Goal: Check status: Check status

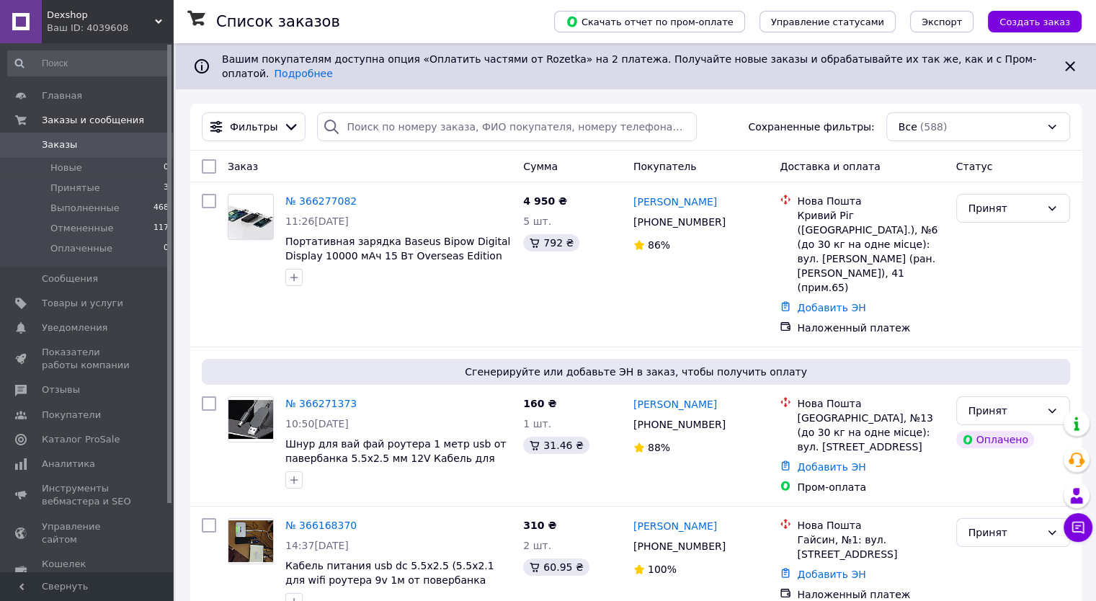
click at [101, 142] on span "Заказы" at bounding box center [87, 144] width 91 height 13
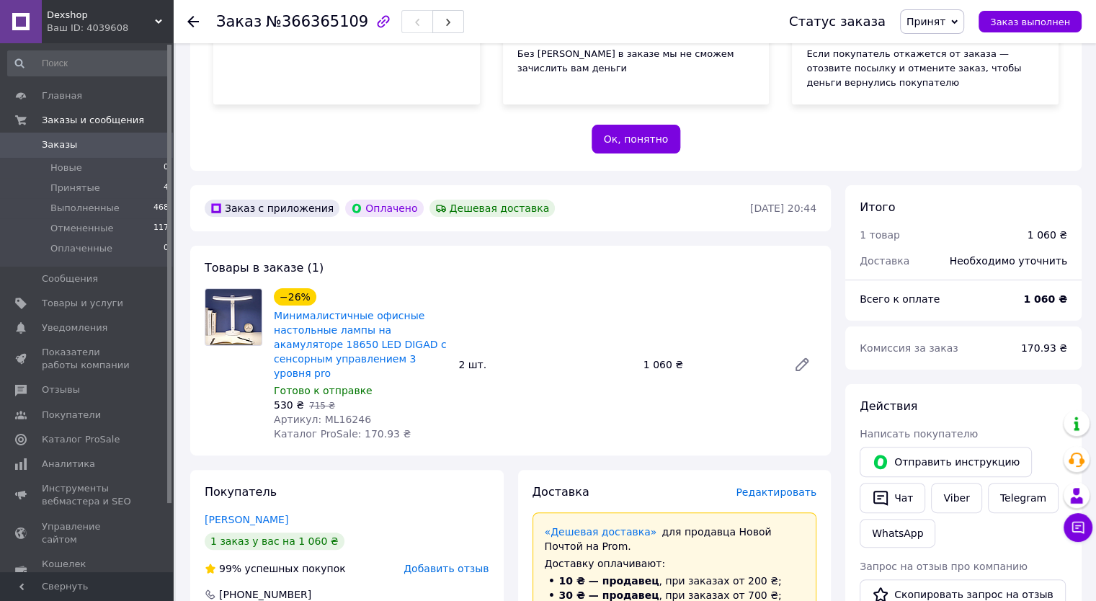
scroll to position [288, 0]
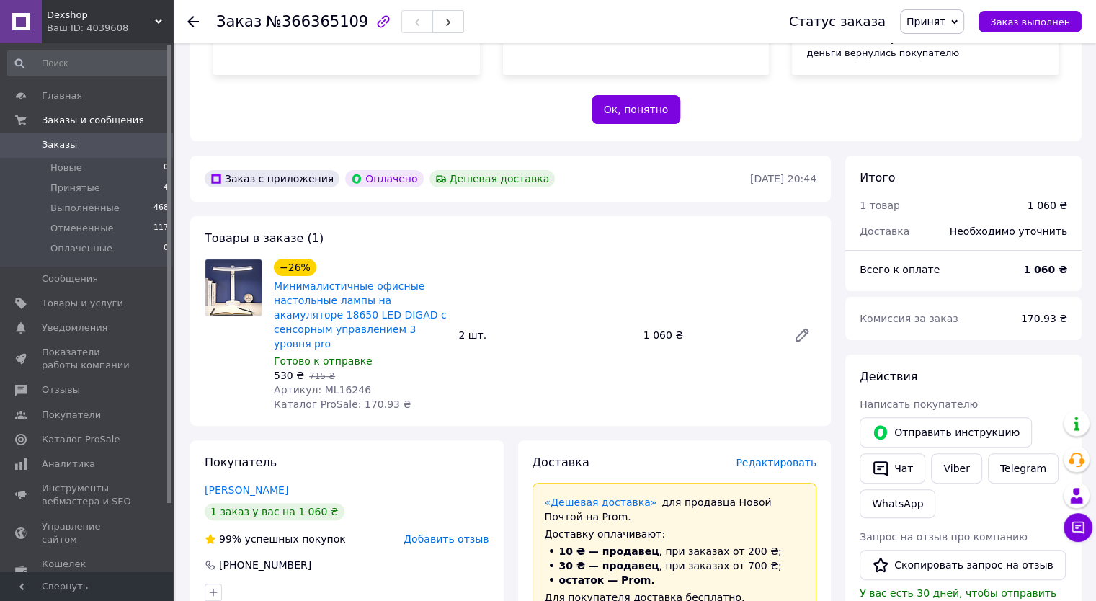
click at [337, 384] on span "Артикул: ML16246" at bounding box center [322, 390] width 97 height 12
copy span "ML16246"
